Goal: Task Accomplishment & Management: Manage account settings

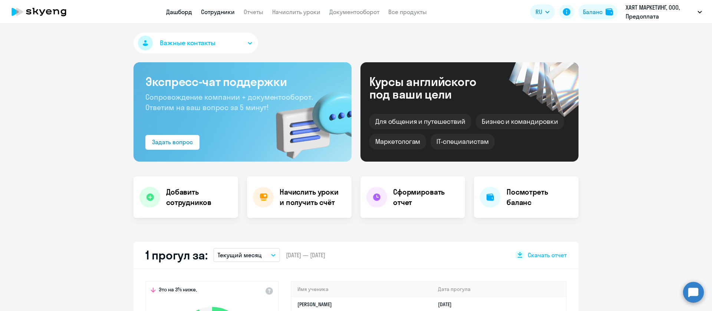
click at [224, 15] on link "Сотрудники" at bounding box center [218, 11] width 34 height 7
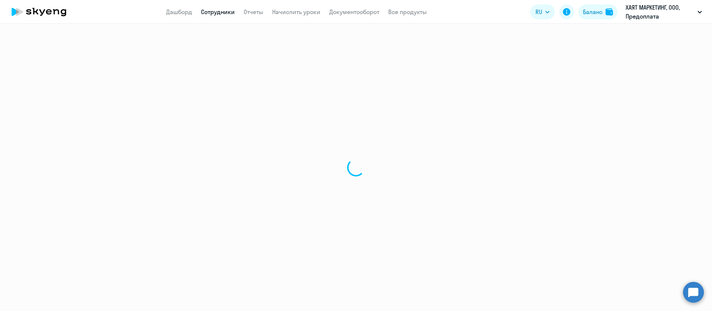
select select "30"
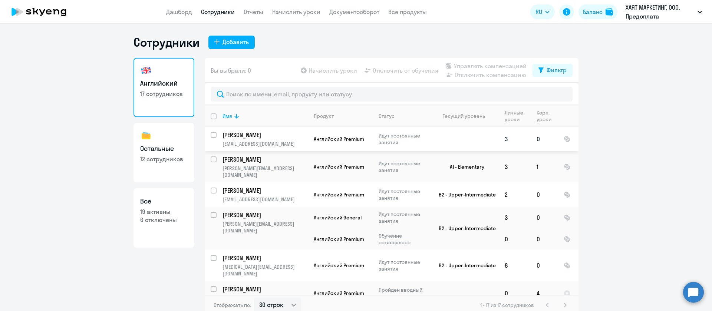
click at [211, 135] on input "select row 23511083" at bounding box center [218, 139] width 15 height 15
checkbox input "true"
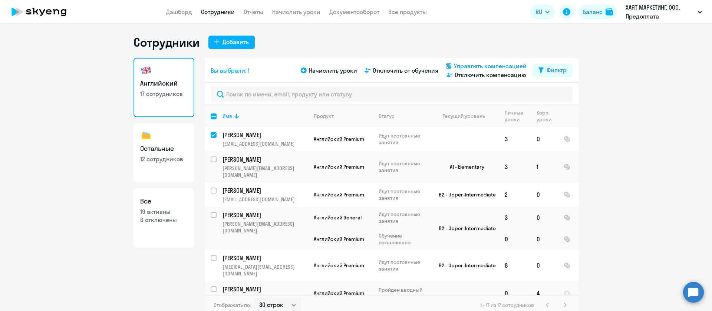
click at [471, 68] on span "Управлять компенсацией" at bounding box center [490, 66] width 73 height 9
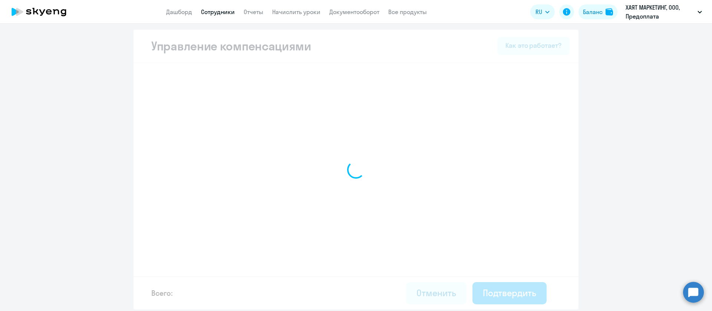
select select "MONTHLY"
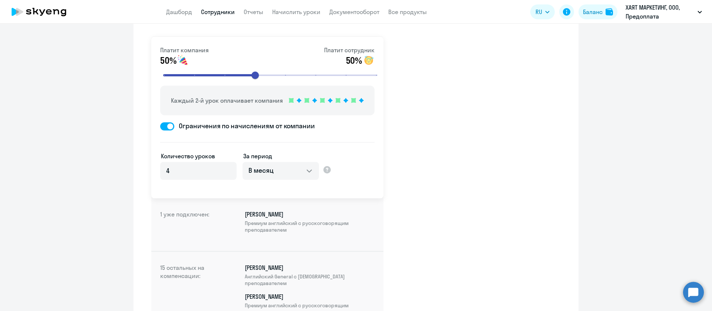
scroll to position [56, 0]
